Goal: Information Seeking & Learning: Learn about a topic

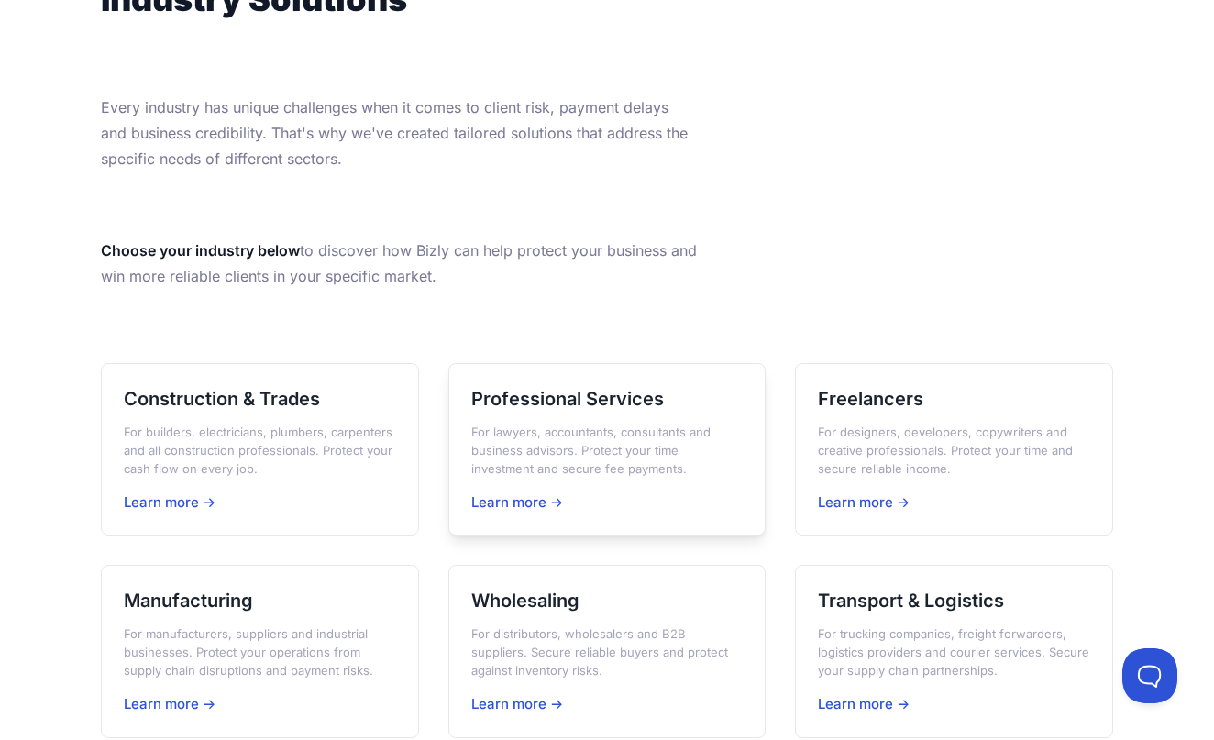
click at [548, 388] on h3 "Professional Services" at bounding box center [607, 399] width 272 height 26
click at [250, 404] on h3 "Construction & Trades" at bounding box center [260, 399] width 272 height 26
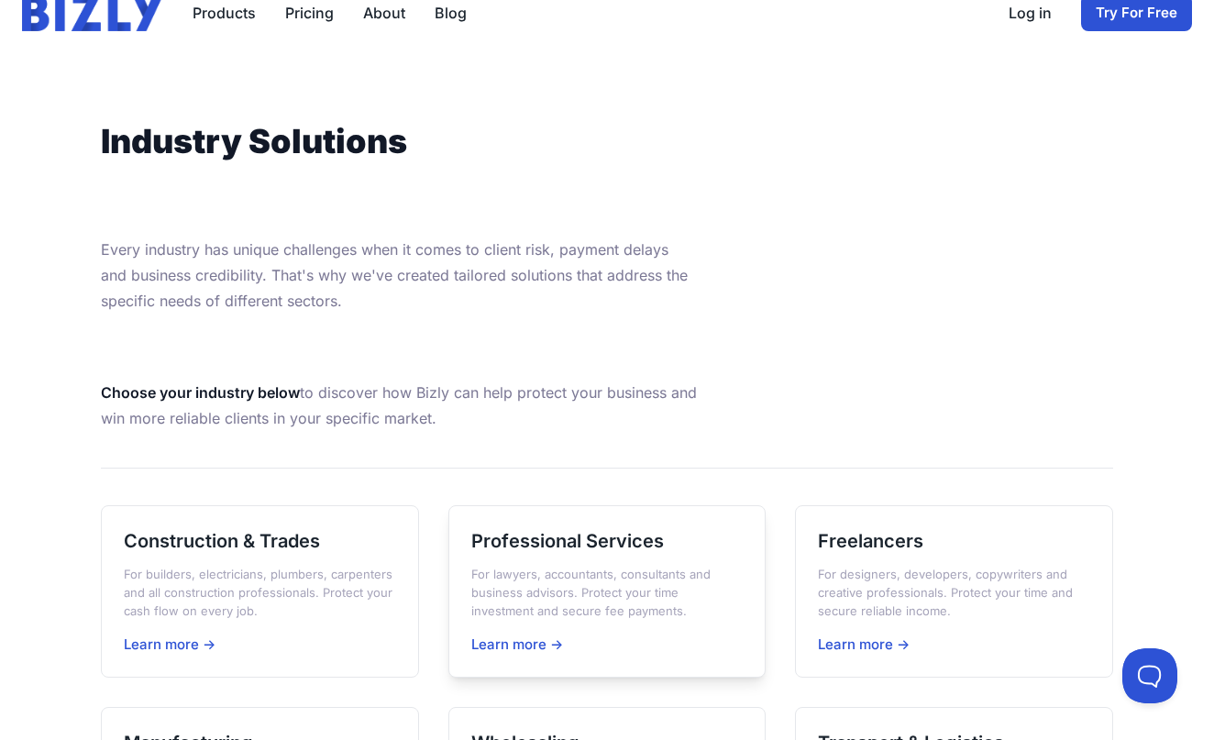
click at [572, 565] on p "For lawyers, accountants, consultants and business advisors. Protect your time …" at bounding box center [607, 592] width 272 height 55
